Goal: Check status: Check status

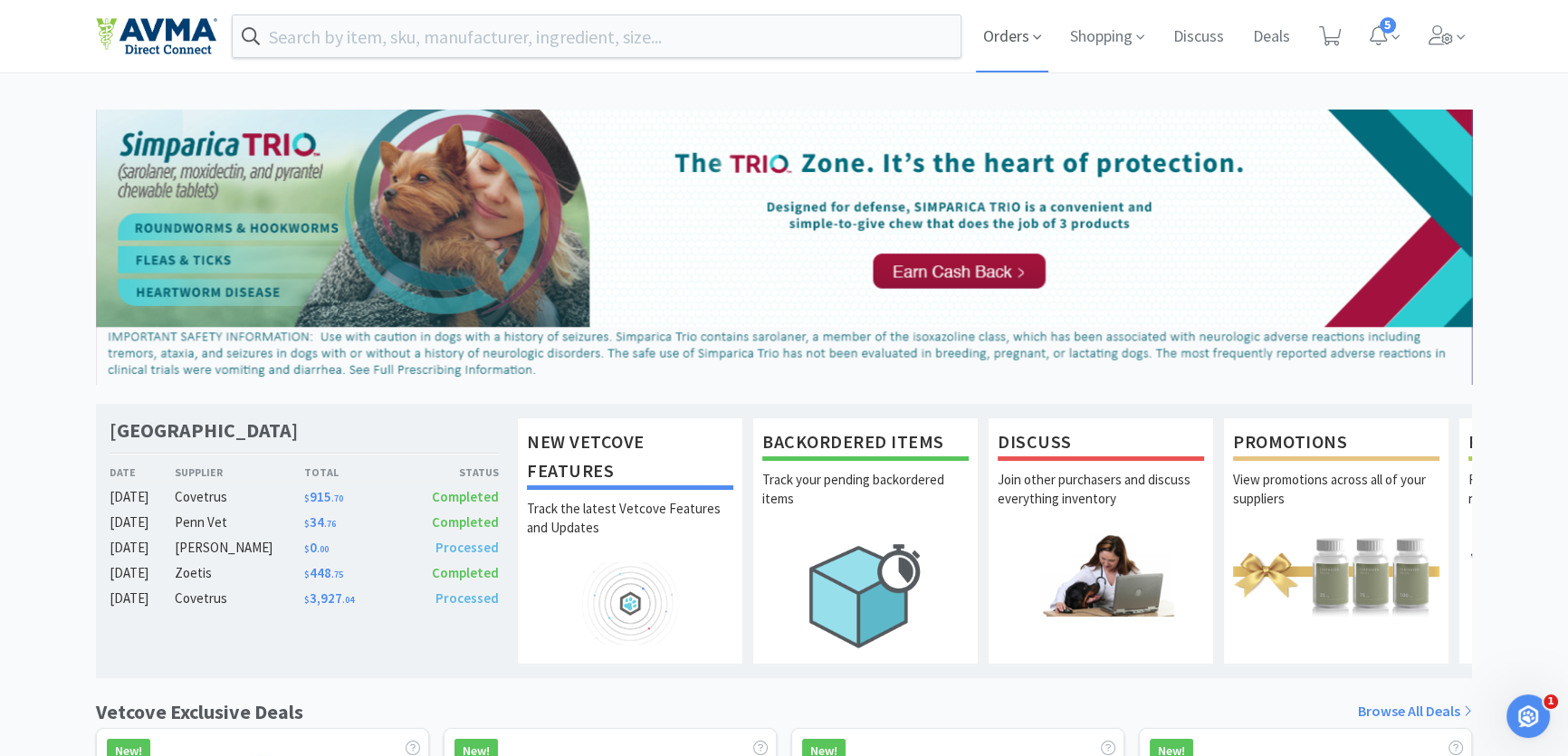
click at [1032, 36] on icon at bounding box center [1036, 37] width 8 height 5
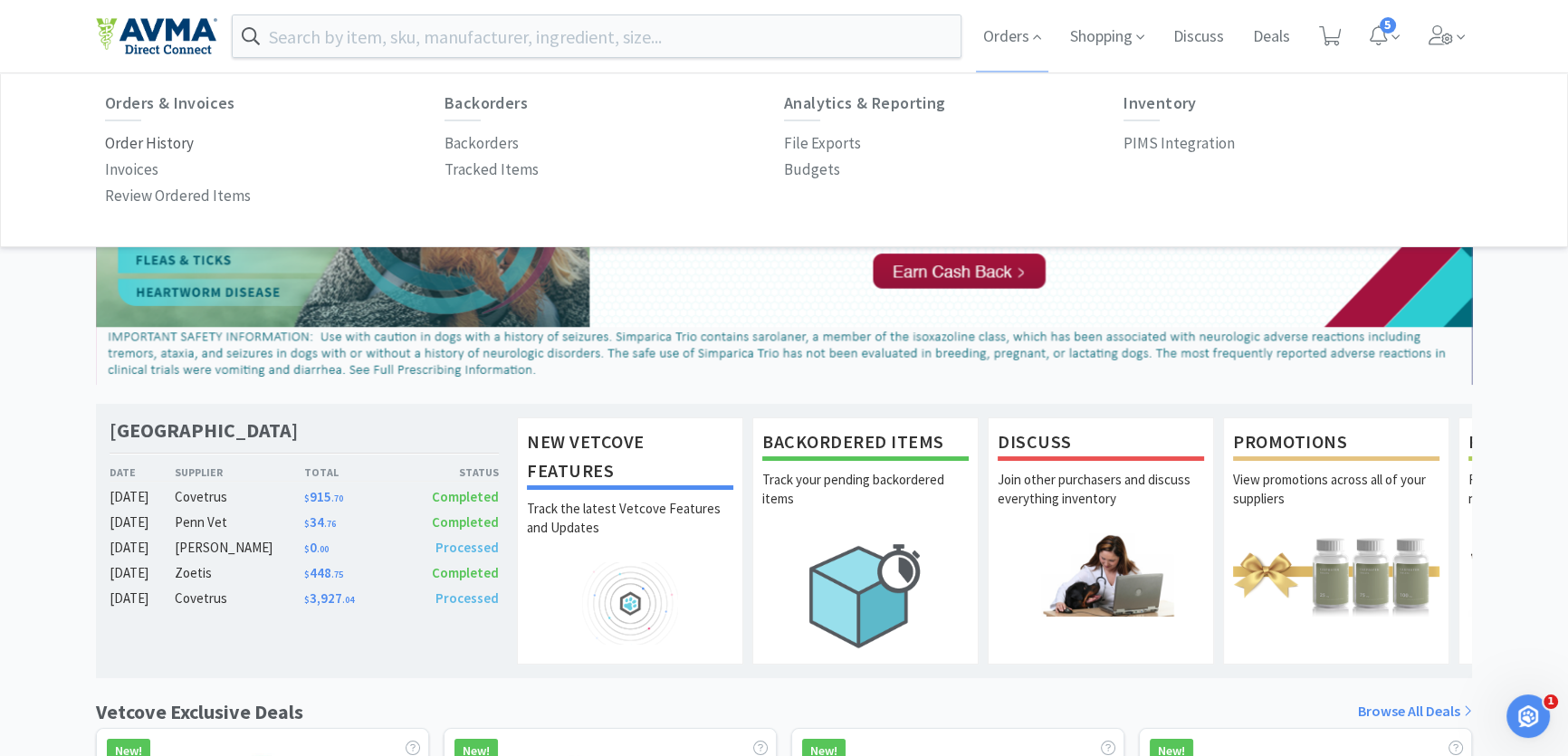
click at [148, 145] on p "Order History" at bounding box center [149, 143] width 89 height 24
